Goal: Task Accomplishment & Management: Manage account settings

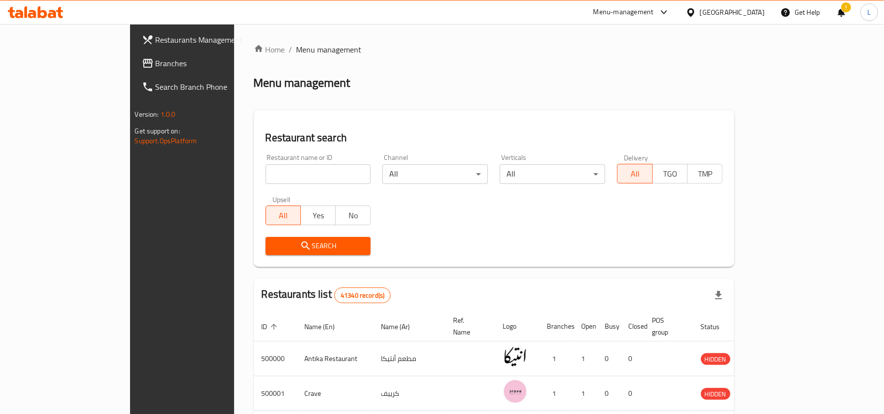
click at [761, 13] on div "[GEOGRAPHIC_DATA]" at bounding box center [732, 12] width 65 height 11
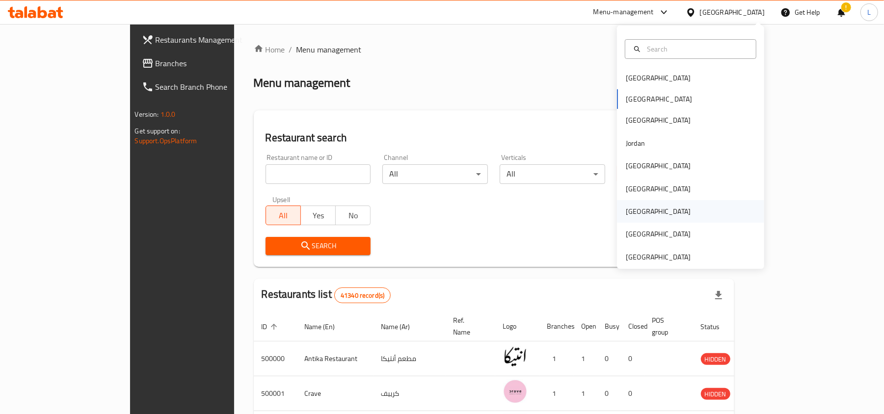
click at [631, 218] on div "[GEOGRAPHIC_DATA]" at bounding box center [658, 211] width 81 height 23
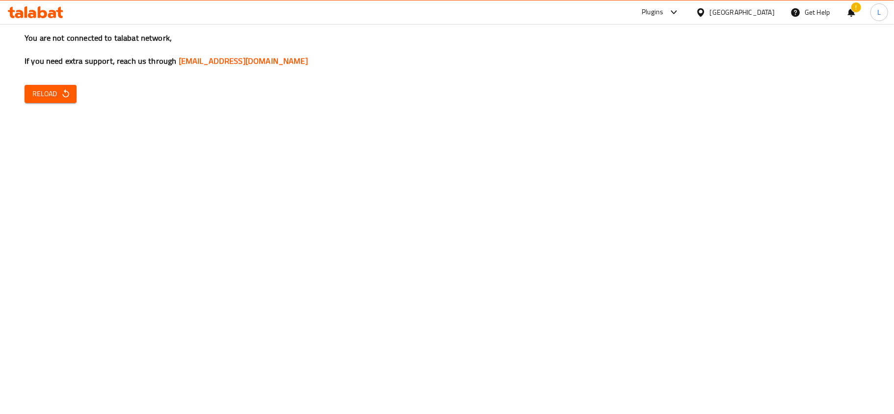
click at [810, 0] on html "​ Plugins Qatar Get Help ! L Restaurants Management Branches Search Branch Phon…" at bounding box center [447, 207] width 894 height 414
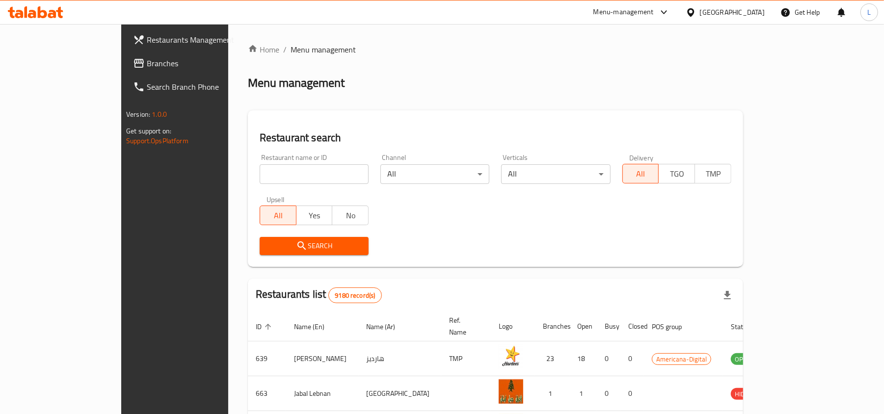
drag, startPoint x: 286, startPoint y: 122, endPoint x: 279, endPoint y: 149, distance: 27.9
click at [280, 140] on div "Home / Menu management Menu management Restaurant search Restaurant name or ID …" at bounding box center [495, 360] width 495 height 632
click at [260, 177] on input "search" at bounding box center [314, 175] width 109 height 20
paste input "Swaileh Bakery"
click at [260, 177] on input "Swaileh Bakery" at bounding box center [314, 175] width 109 height 20
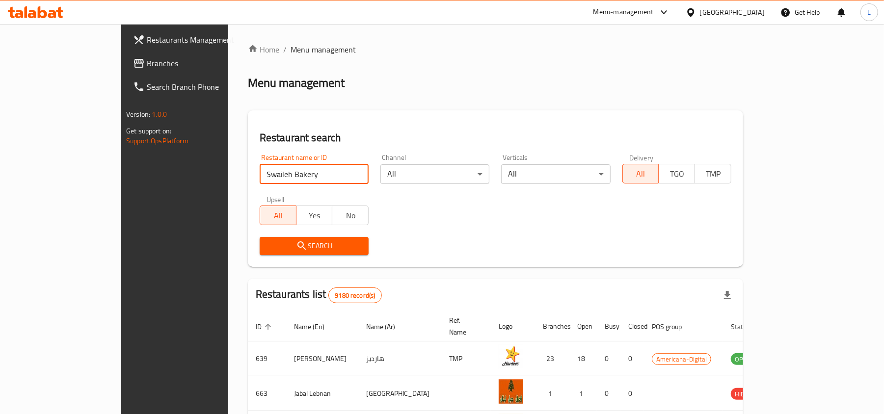
type input "Swaileh Bakery"
click button "Search" at bounding box center [314, 246] width 109 height 18
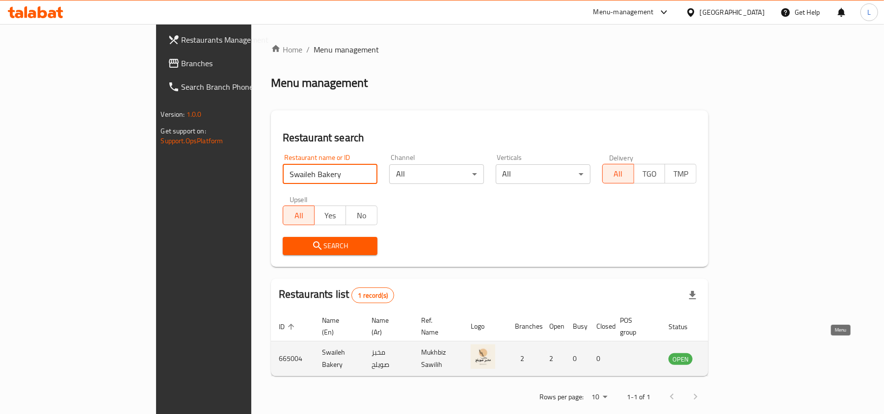
click at [732, 356] on icon "enhanced table" at bounding box center [726, 360] width 11 height 8
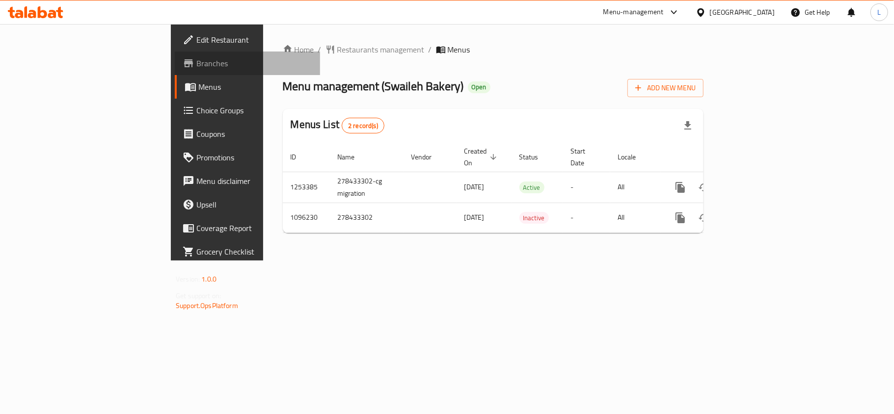
click at [175, 54] on link "Branches" at bounding box center [247, 64] width 145 height 24
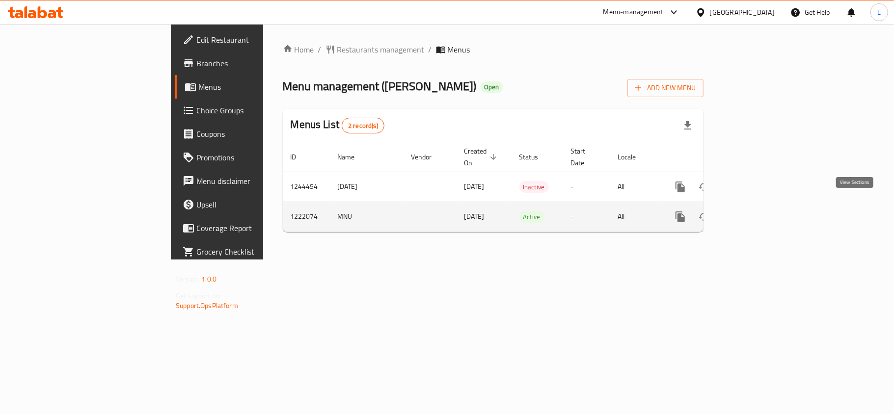
click at [757, 211] on icon "enhanced table" at bounding box center [751, 217] width 12 height 12
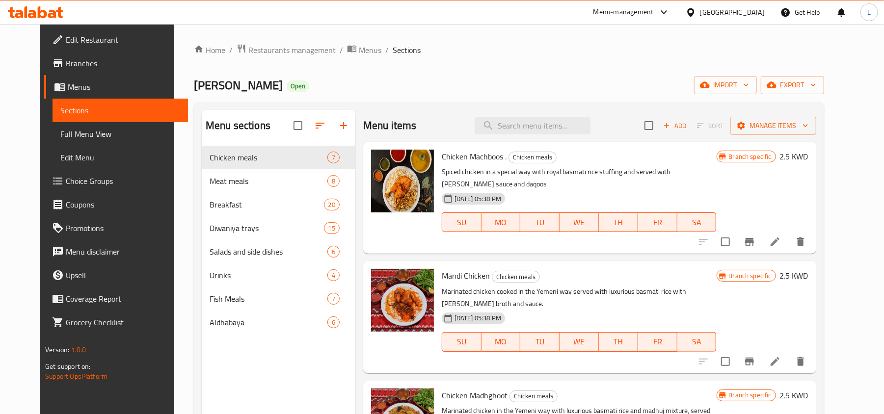
click at [558, 116] on div "Menu items Add Sort Manage items" at bounding box center [589, 126] width 453 height 32
click at [570, 121] on input "search" at bounding box center [533, 125] width 116 height 17
paste input "فول"
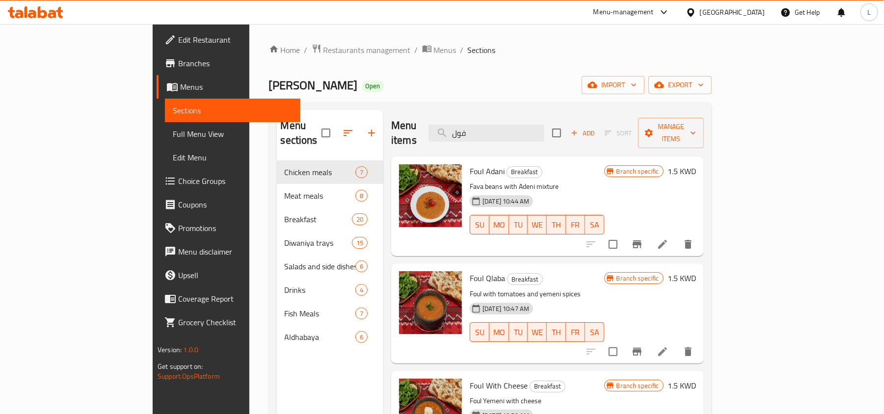
drag, startPoint x: 532, startPoint y: 118, endPoint x: 328, endPoint y: 10, distance: 230.9
click at [442, 126] on div "Menu items فول Add Sort Manage items" at bounding box center [547, 133] width 313 height 47
paste input "لحسة"
type input "لحسة"
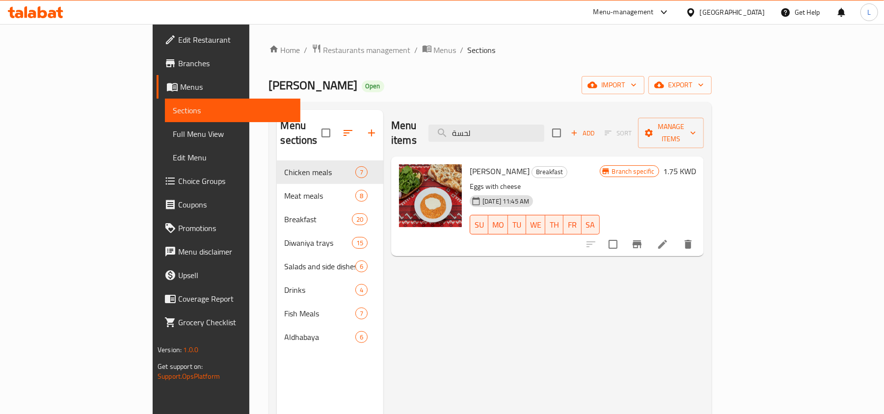
drag, startPoint x: 545, startPoint y: 122, endPoint x: 372, endPoint y: 144, distance: 174.3
click at [384, 144] on div "Menu items لحسة Add Sort Manage items Shakshuka Lhasa Breakfast Eggs with chees…" at bounding box center [544, 317] width 321 height 414
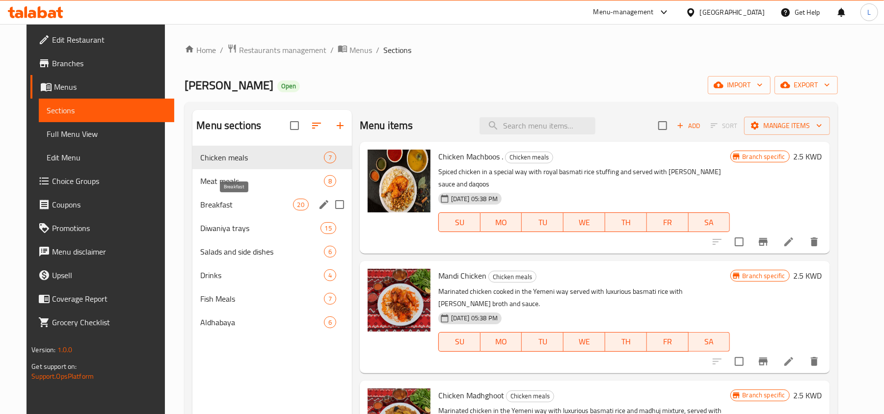
click at [204, 209] on span "Breakfast" at bounding box center [246, 205] width 92 height 12
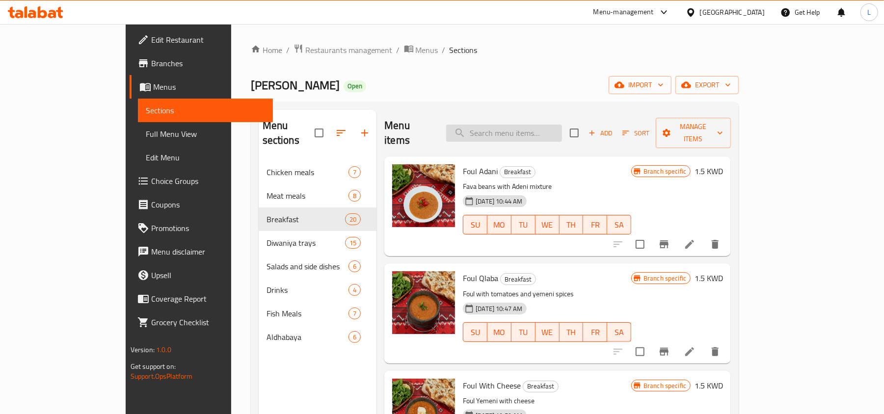
click at [522, 125] on input "search" at bounding box center [504, 133] width 116 height 17
paste input "لحسة"
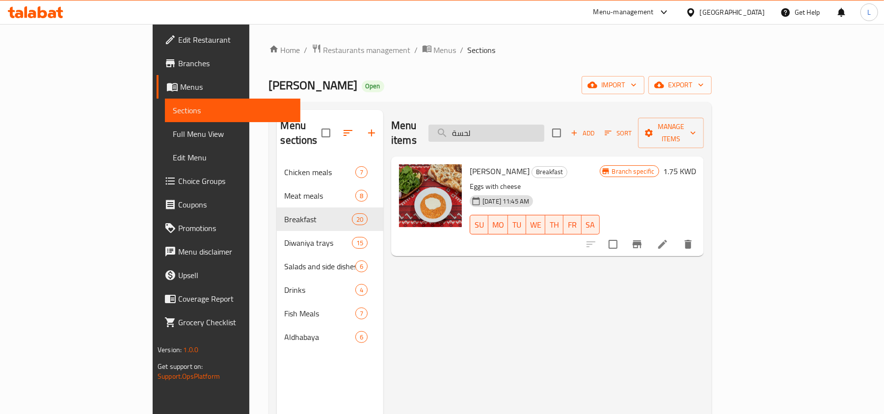
click at [513, 125] on input "لحسة" at bounding box center [487, 133] width 116 height 17
click at [516, 126] on input "لحسة" at bounding box center [487, 133] width 116 height 17
type input "لحس"
click at [324, 47] on span "Restaurants management" at bounding box center [367, 50] width 87 height 12
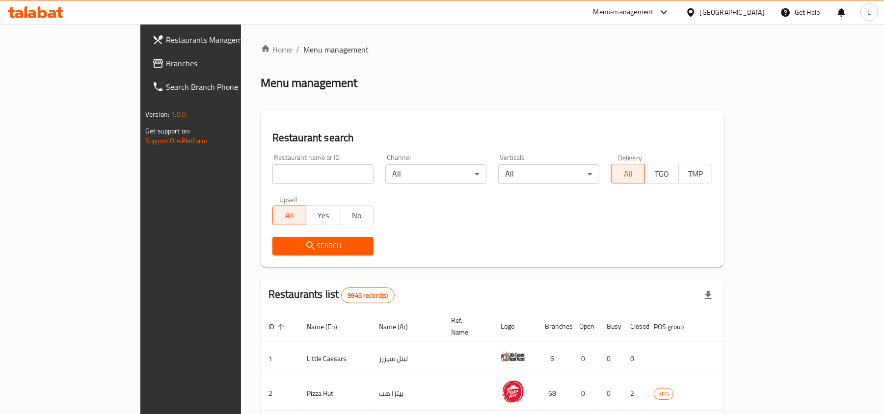
click at [751, 9] on div "Kuwait" at bounding box center [732, 12] width 65 height 11
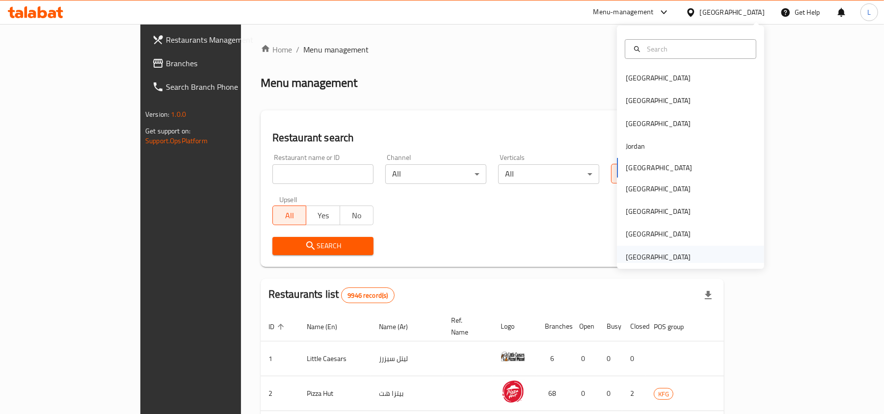
click at [670, 252] on div "United Arab Emirates" at bounding box center [658, 257] width 65 height 11
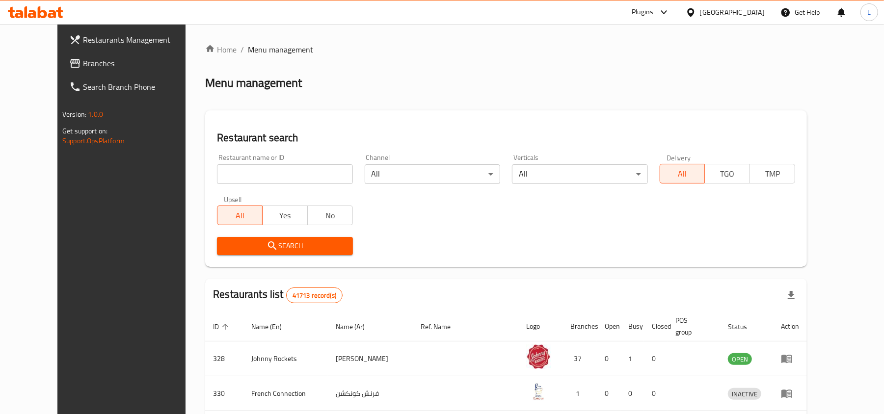
click at [83, 57] on span "Branches" at bounding box center [140, 63] width 114 height 12
